Goal: Transaction & Acquisition: Book appointment/travel/reservation

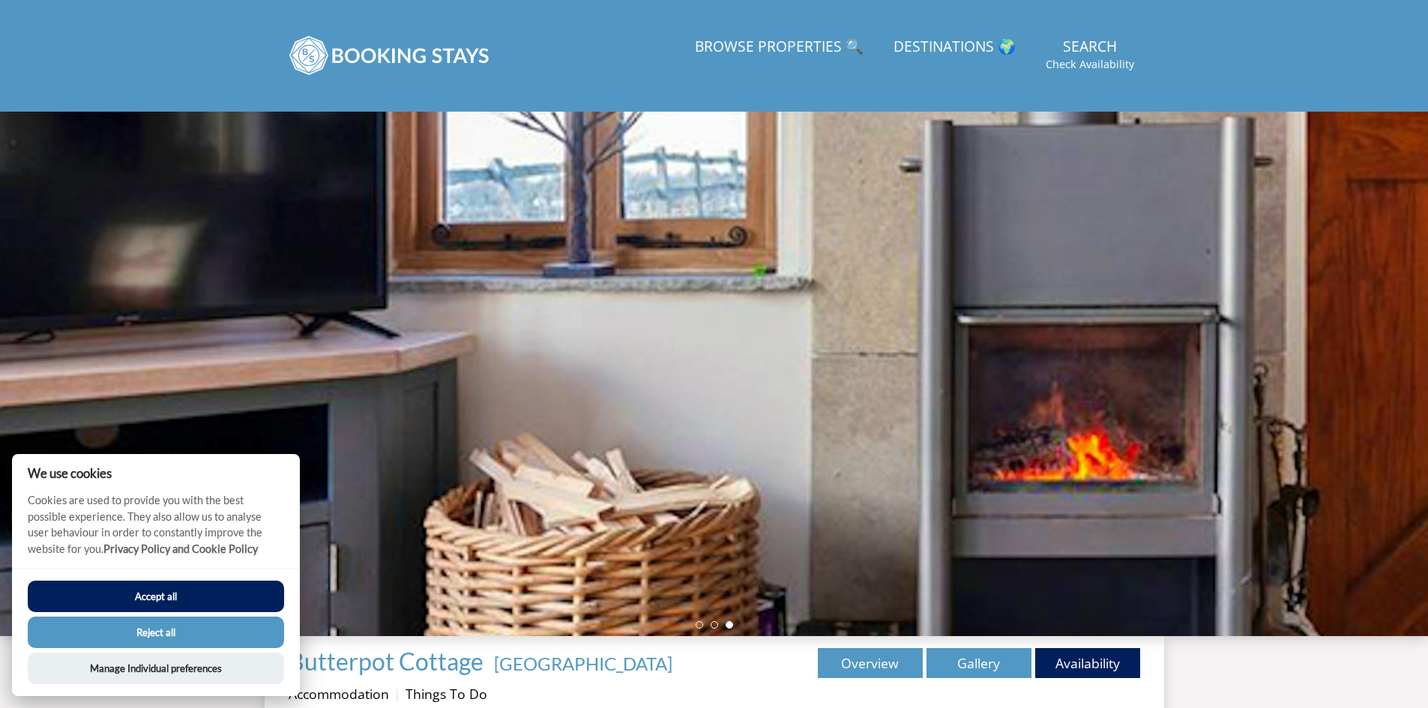
click at [198, 623] on button "Reject all" at bounding box center [156, 632] width 256 height 31
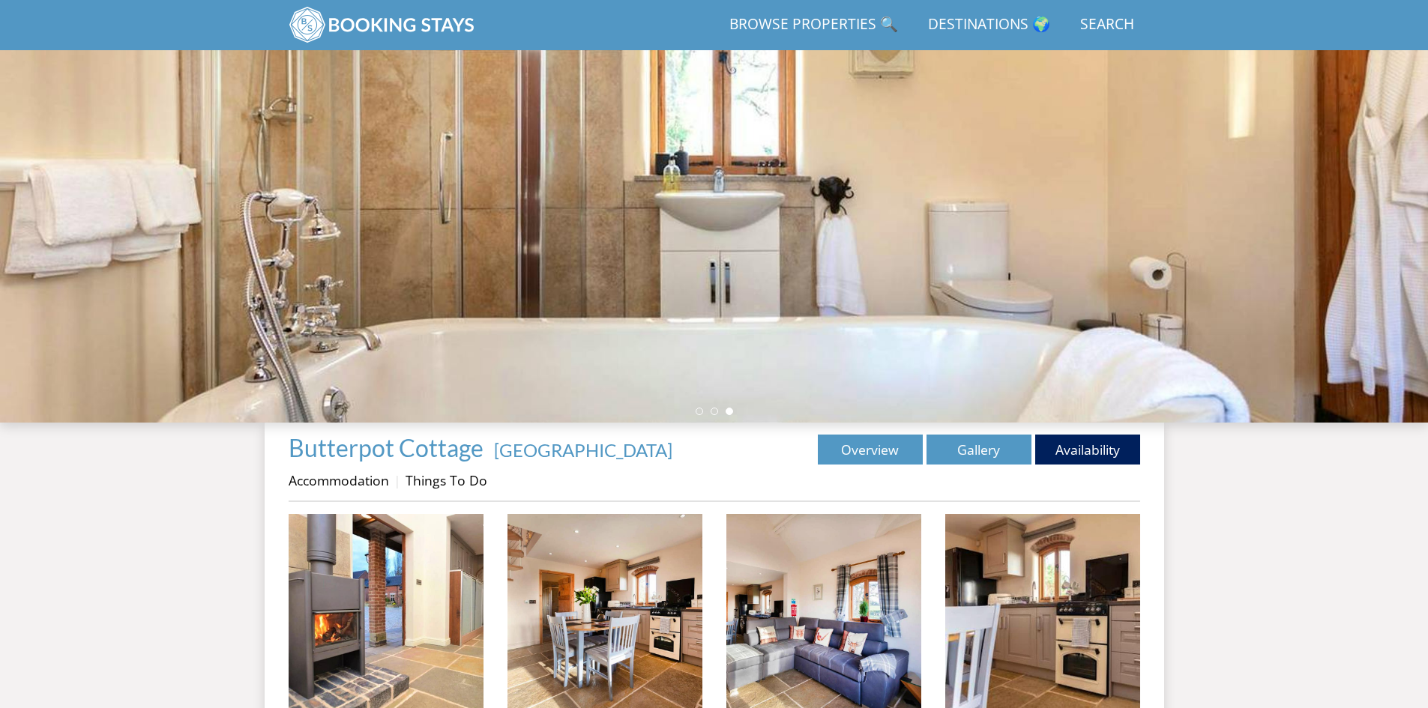
scroll to position [185, 0]
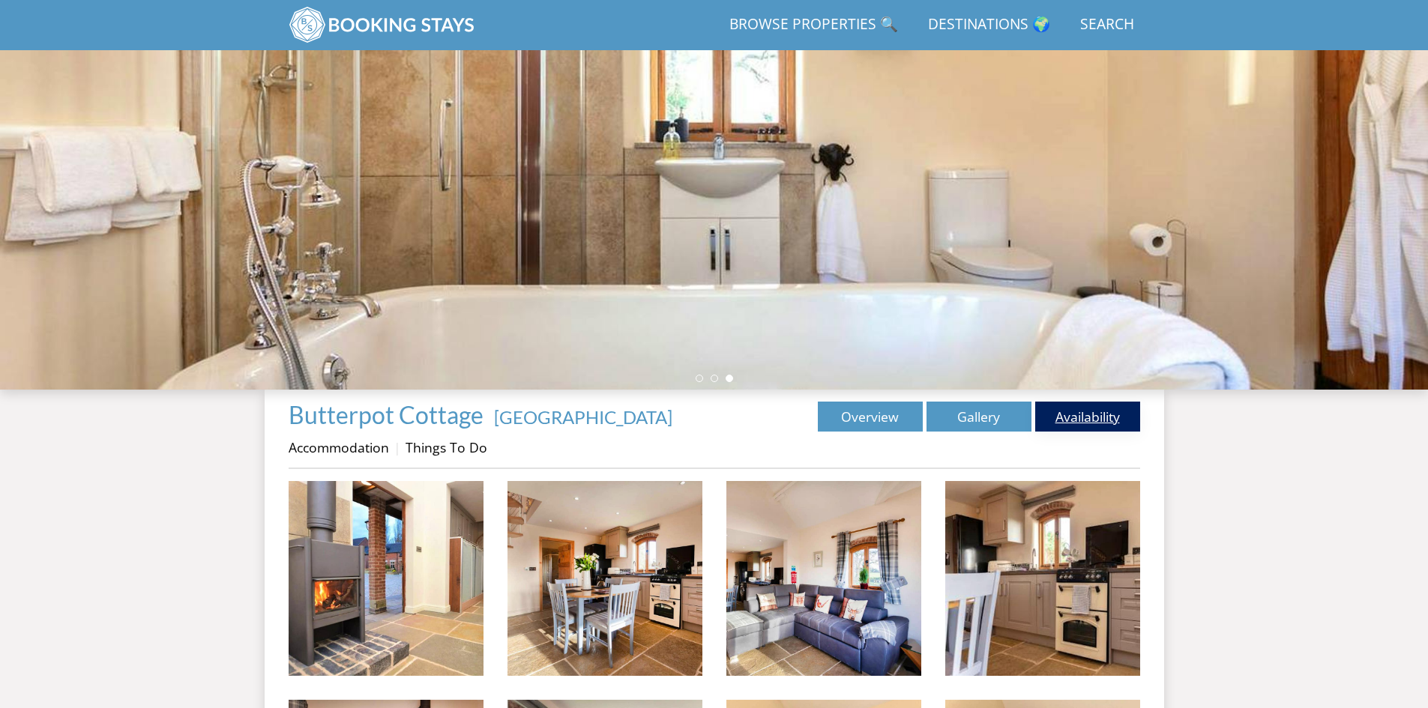
click at [1070, 419] on link "Availability" at bounding box center [1087, 417] width 105 height 30
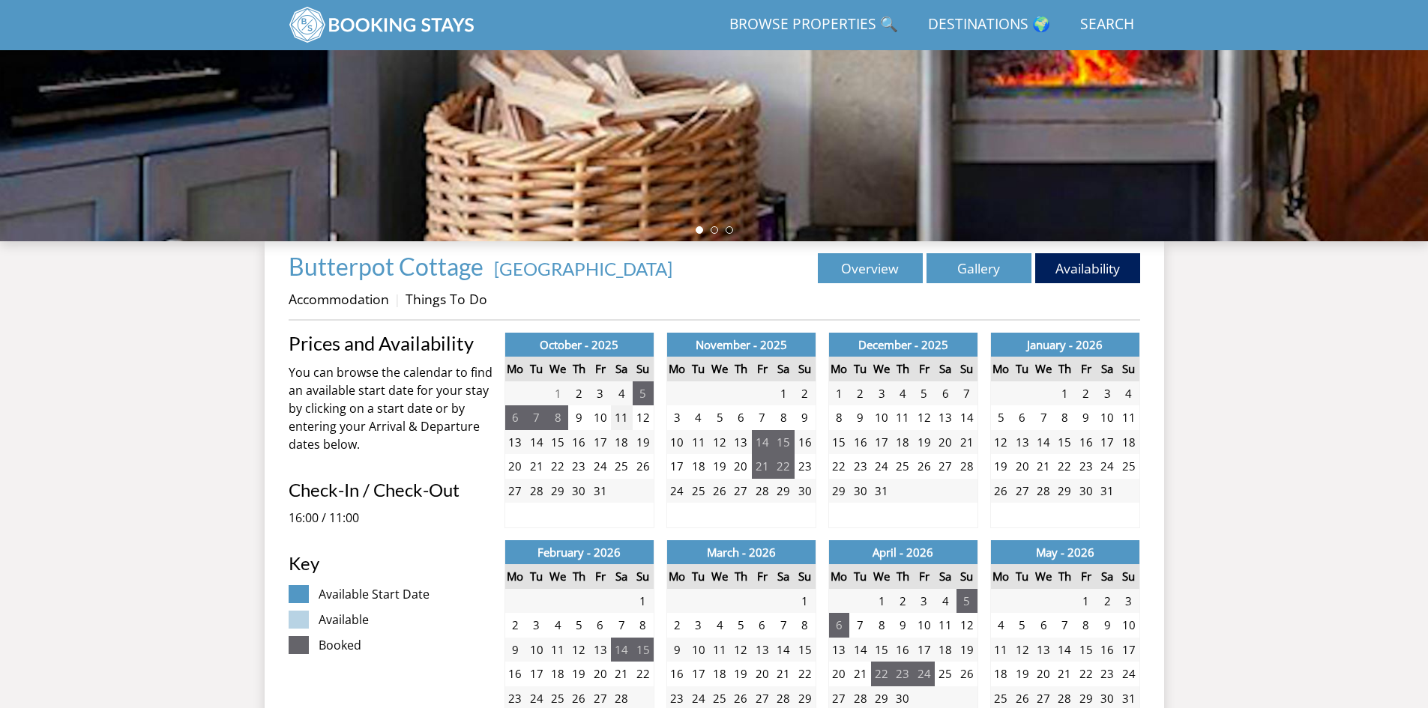
scroll to position [335, 0]
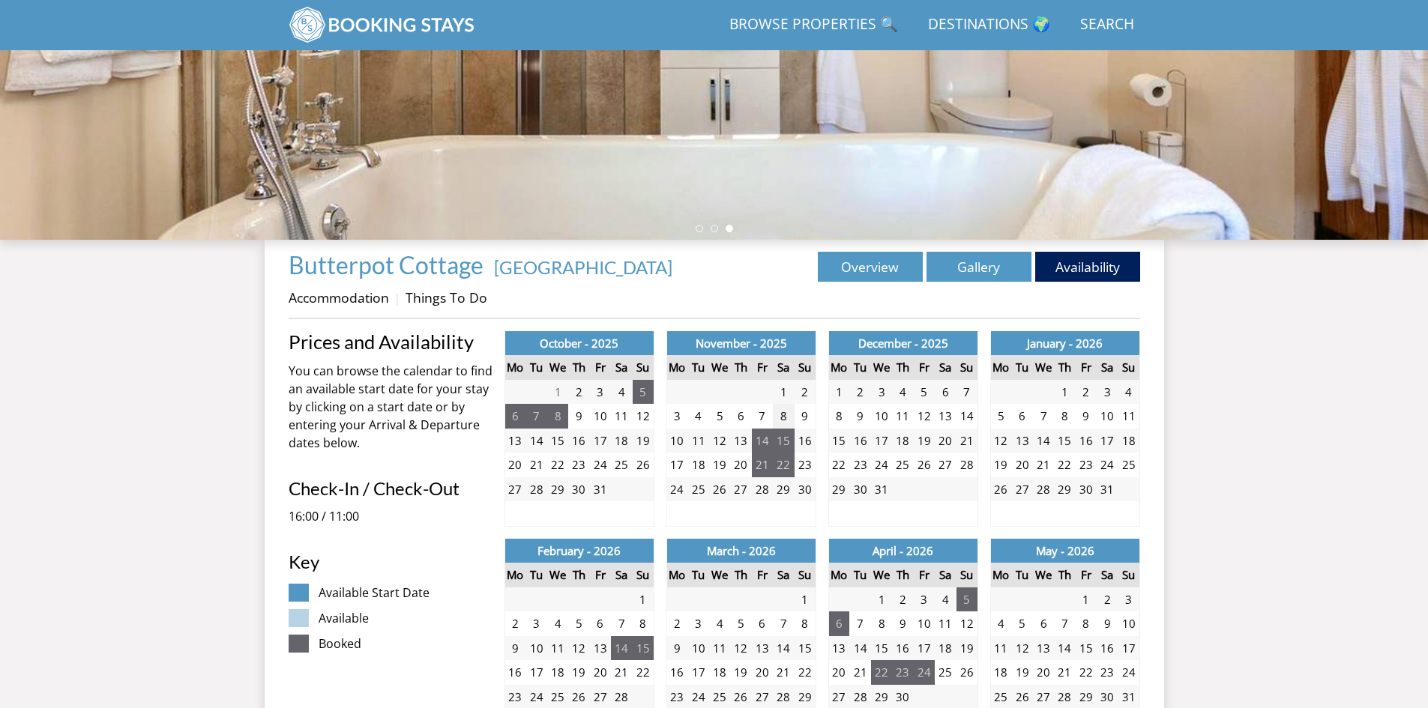
click at [786, 415] on td "8" at bounding box center [783, 416] width 21 height 25
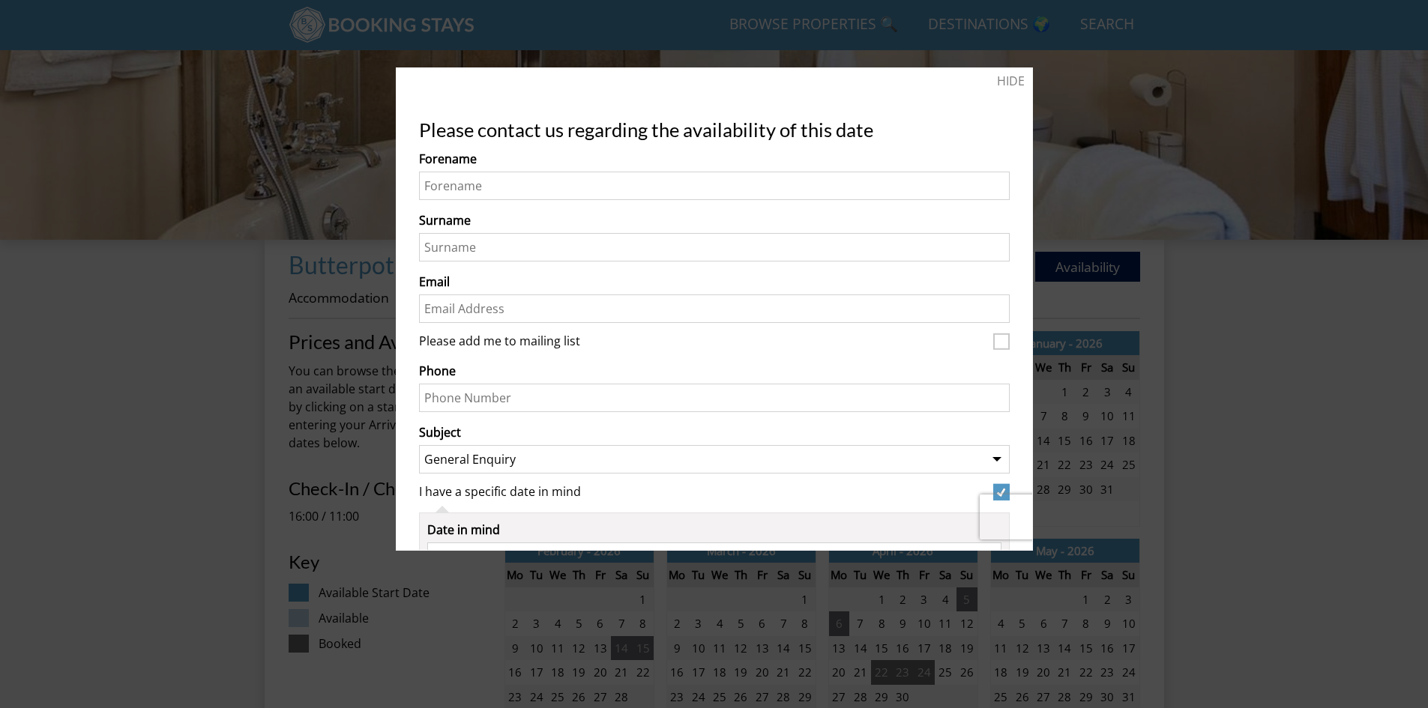
drag, startPoint x: 1318, startPoint y: 429, endPoint x: 1321, endPoint y: 423, distance: 7.7
click at [1319, 428] on div at bounding box center [714, 354] width 1428 height 708
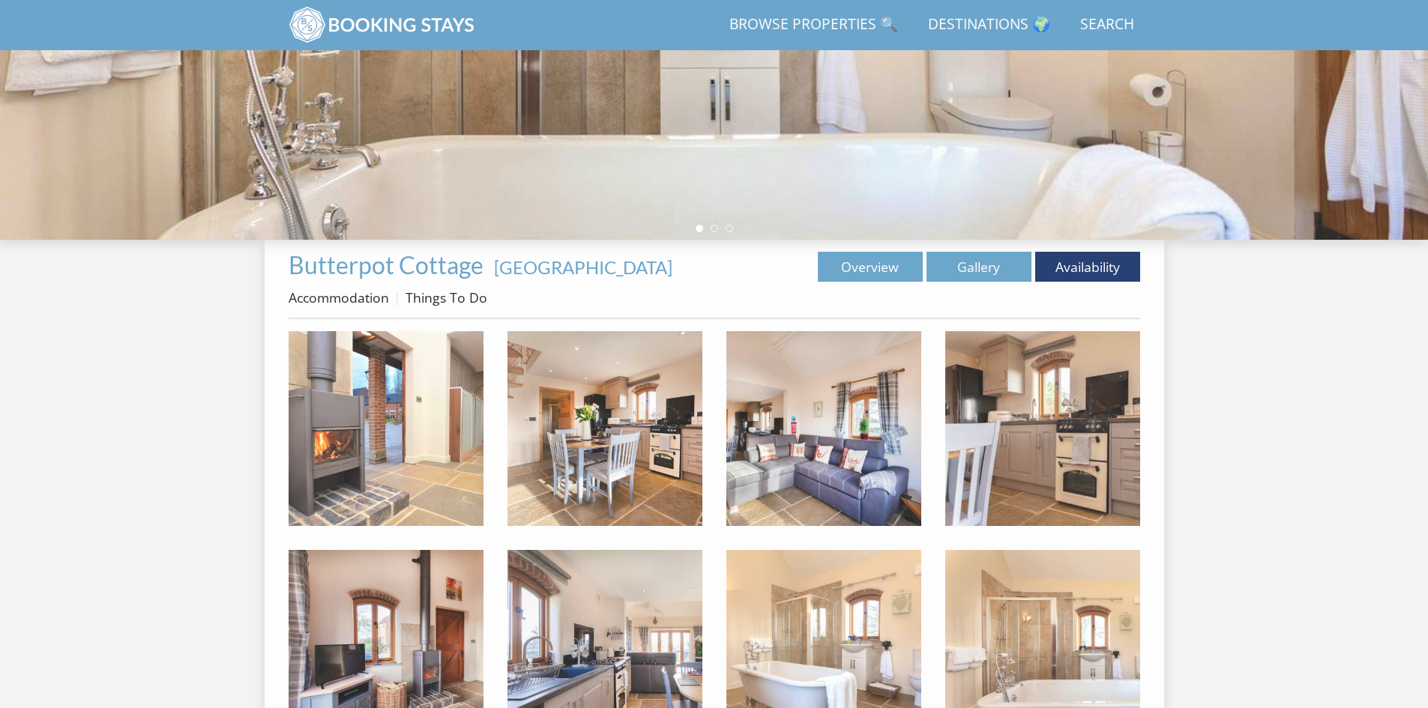
scroll to position [185, 0]
